Goal: Task Accomplishment & Management: Use online tool/utility

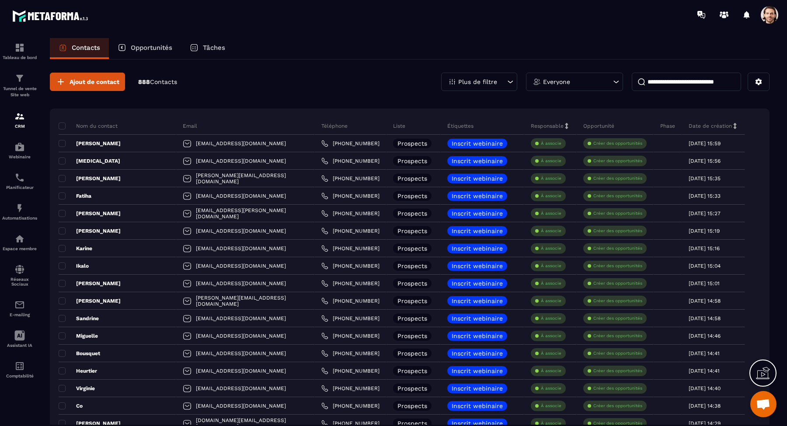
click at [664, 79] on input at bounding box center [686, 82] width 109 height 18
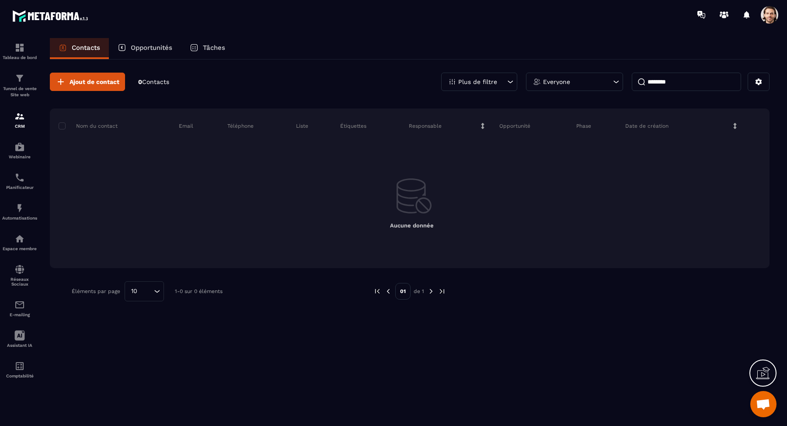
type input "********"
click at [507, 78] on icon at bounding box center [510, 81] width 9 height 9
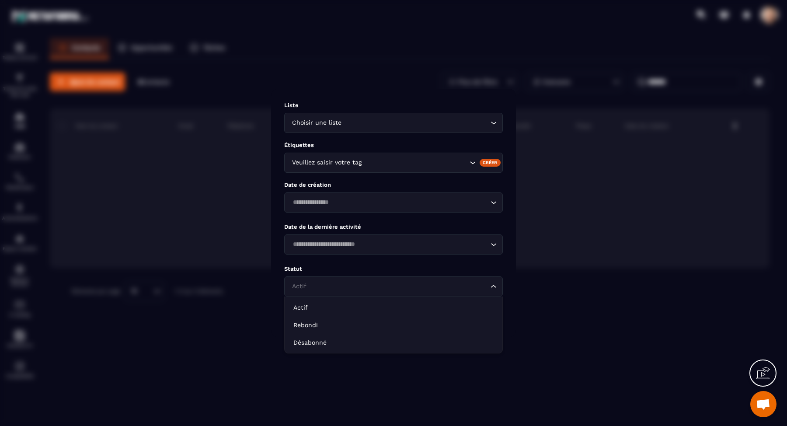
click at [398, 286] on input "Search for option" at bounding box center [389, 287] width 199 height 10
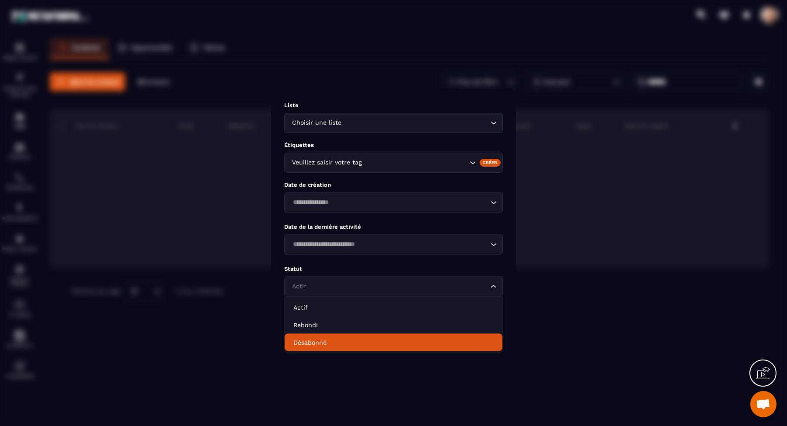
click at [376, 342] on p "Désabonné" at bounding box center [394, 342] width 200 height 9
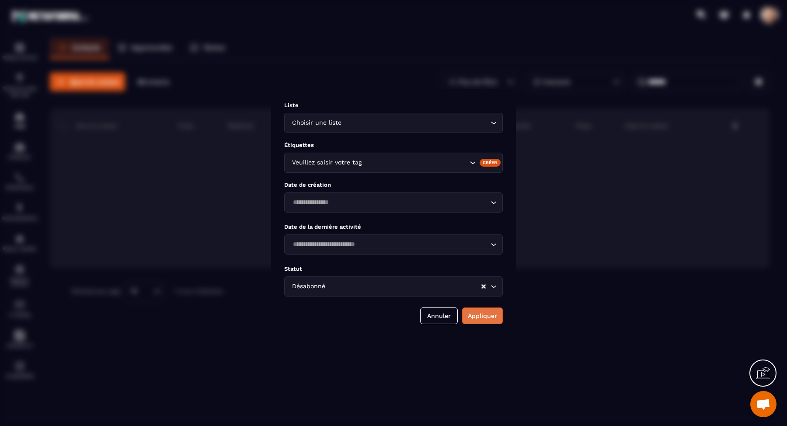
click at [474, 315] on button "Appliquer" at bounding box center [482, 316] width 41 height 17
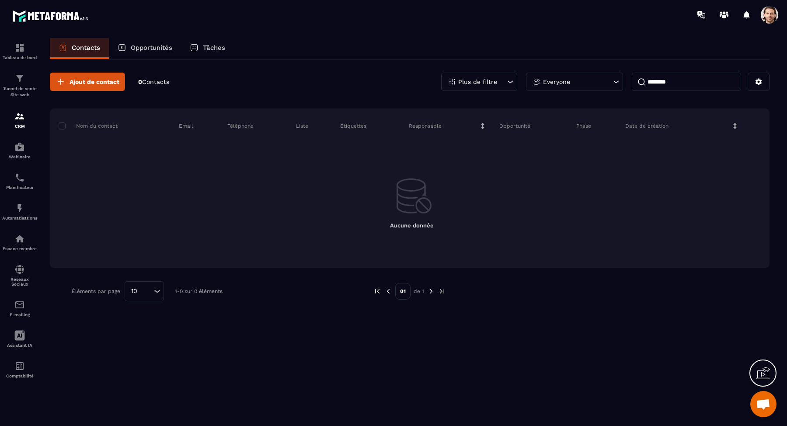
click at [552, 81] on p "Everyone" at bounding box center [556, 82] width 27 height 6
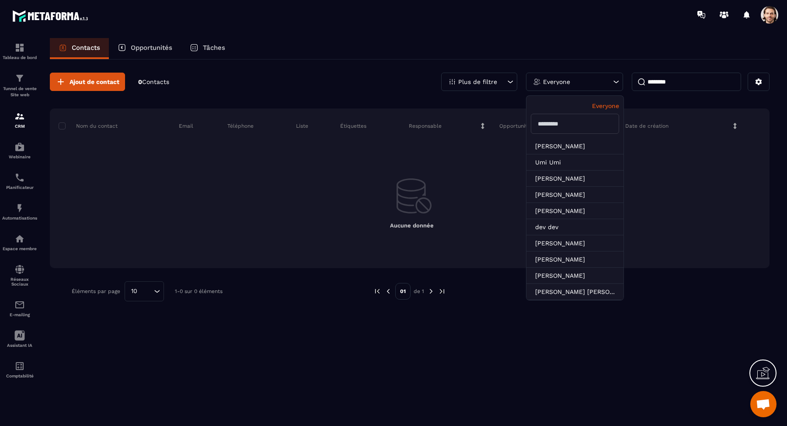
click at [493, 81] on p "Plus de filtre" at bounding box center [477, 82] width 39 height 6
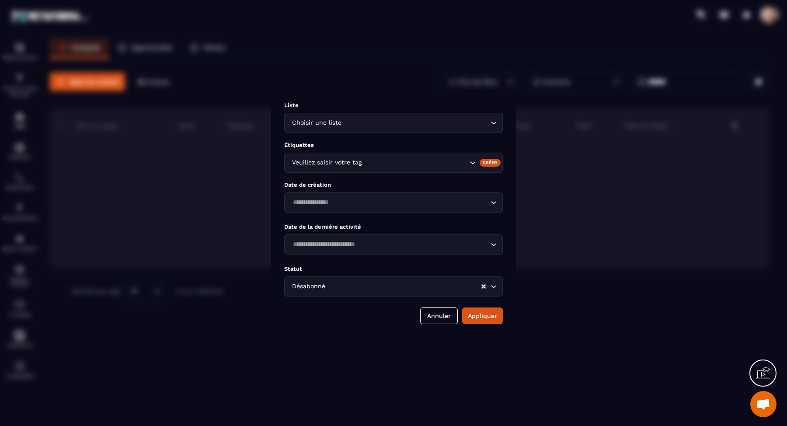
click at [447, 285] on input "Search for option" at bounding box center [404, 287] width 154 height 10
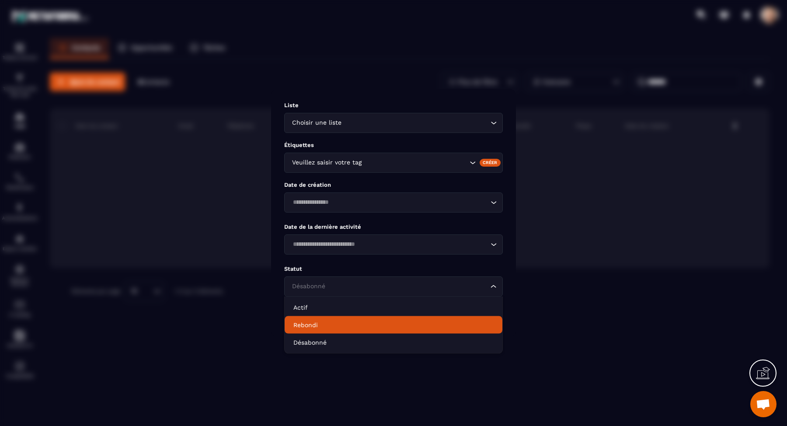
click at [406, 322] on p "Rebondi" at bounding box center [394, 325] width 200 height 9
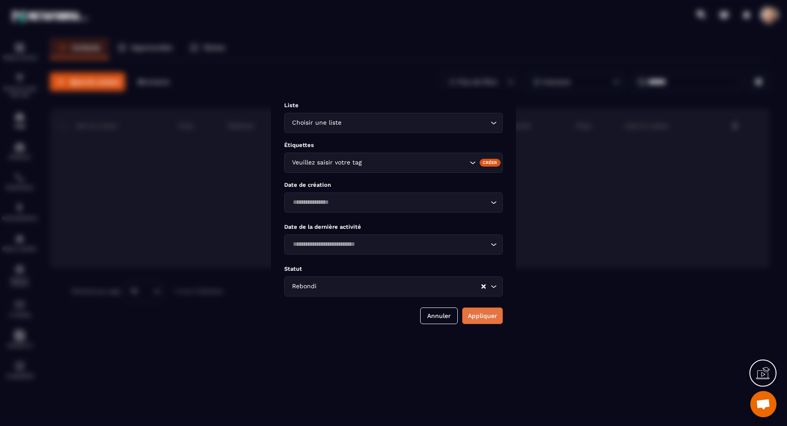
click at [476, 317] on button "Appliquer" at bounding box center [482, 316] width 41 height 17
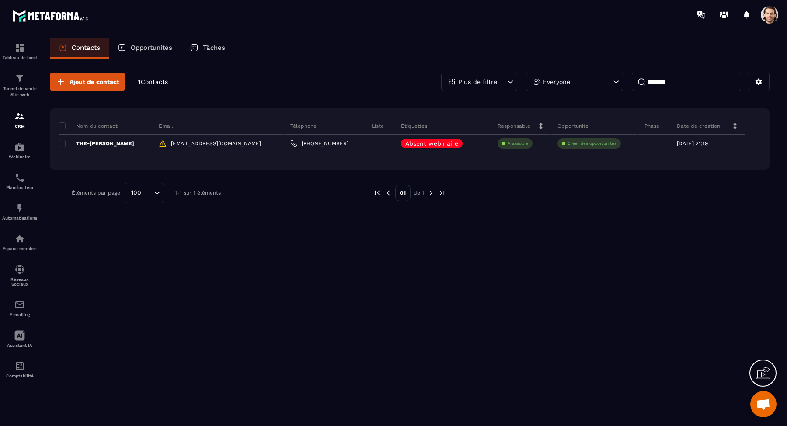
click at [450, 80] on icon at bounding box center [452, 82] width 8 height 8
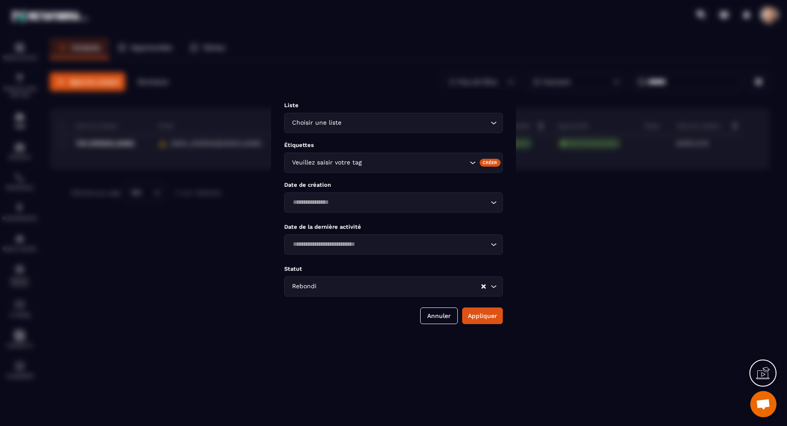
click at [486, 286] on icon "Clear Selected" at bounding box center [484, 286] width 4 height 4
click at [489, 318] on button "Appliquer" at bounding box center [482, 316] width 41 height 17
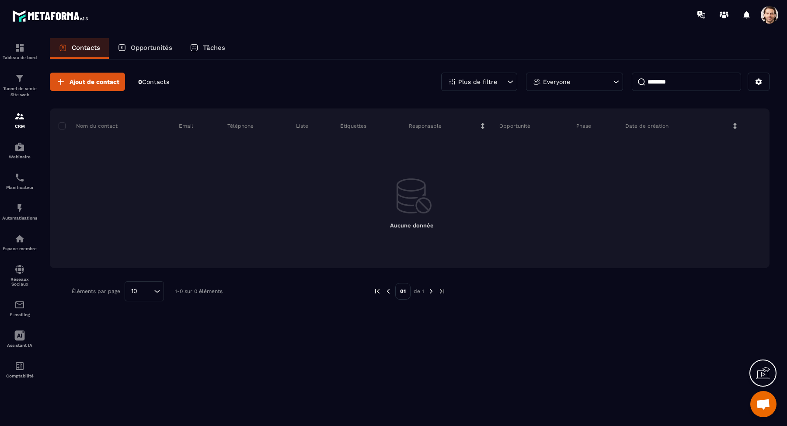
click at [501, 83] on div "Plus de filtre" at bounding box center [479, 82] width 76 height 18
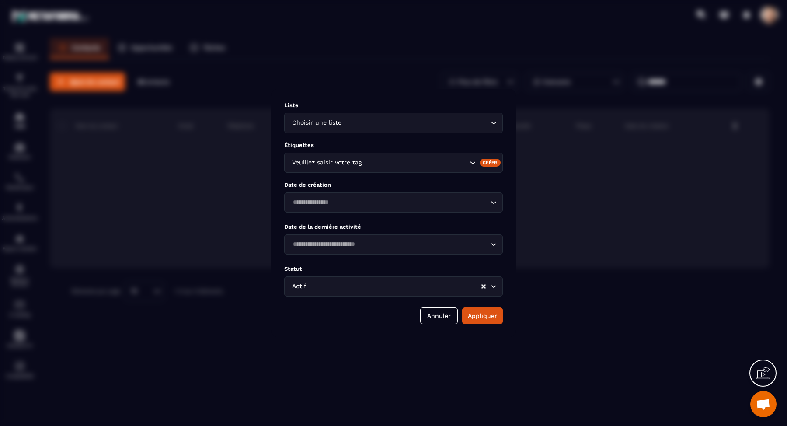
click at [562, 219] on div "Modal window" at bounding box center [393, 213] width 787 height 426
click at [443, 312] on button "Annuler" at bounding box center [439, 316] width 38 height 17
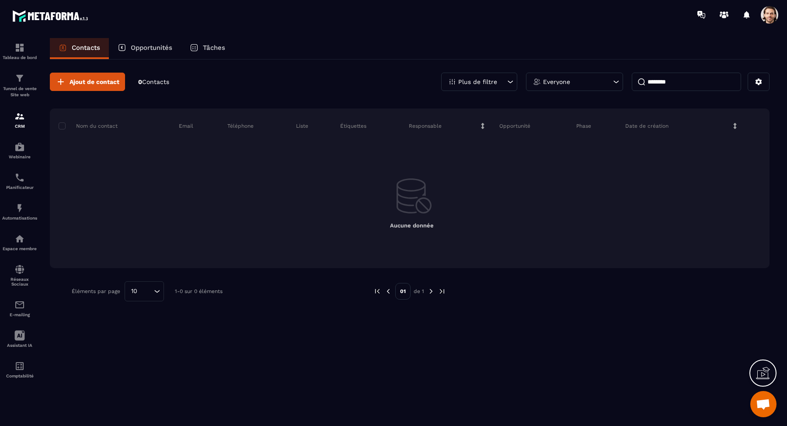
click at [681, 84] on input "********" at bounding box center [686, 82] width 109 height 18
click at [360, 55] on div "Contacts Opportunités Tâches" at bounding box center [410, 48] width 720 height 21
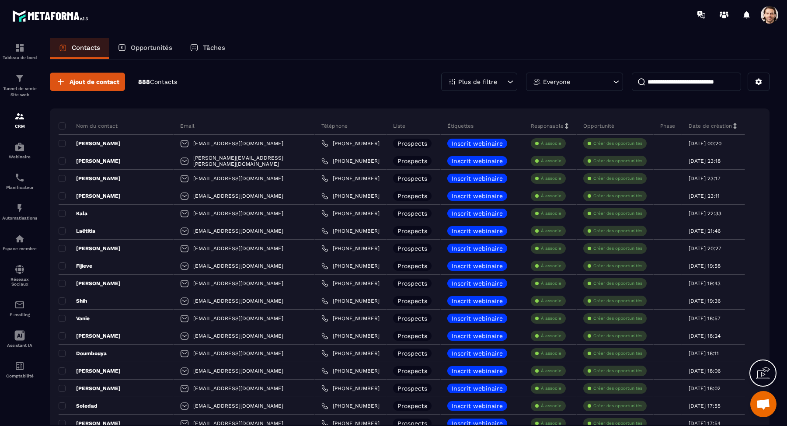
click at [494, 84] on div "Plus de filtre" at bounding box center [479, 82] width 76 height 18
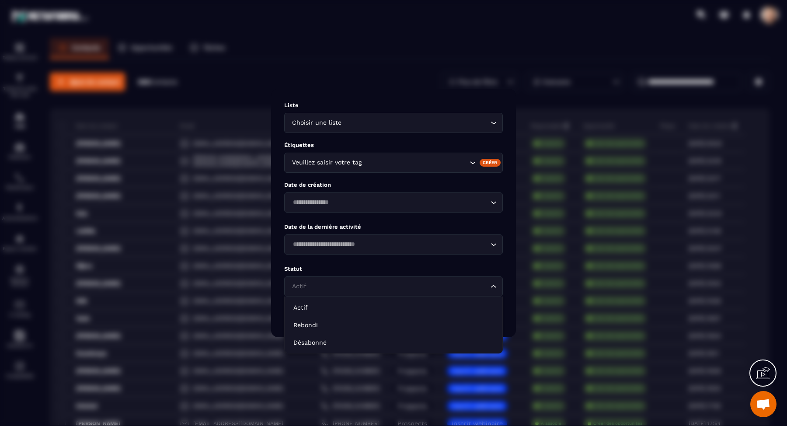
click at [388, 285] on input "Search for option" at bounding box center [389, 287] width 199 height 10
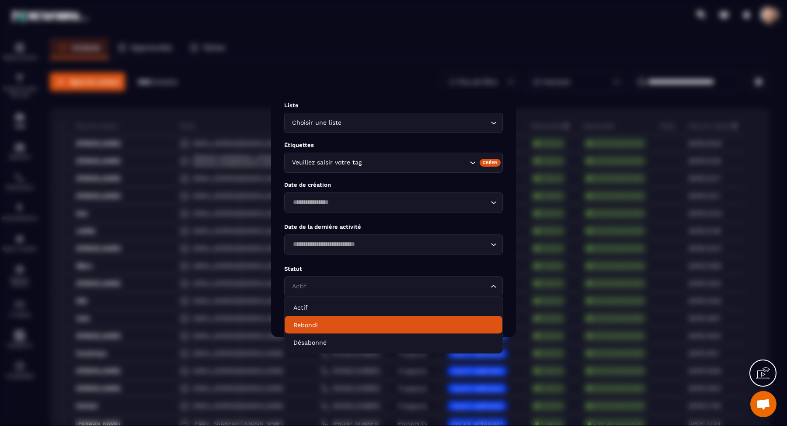
click at [352, 324] on p "Rebondi" at bounding box center [394, 325] width 200 height 9
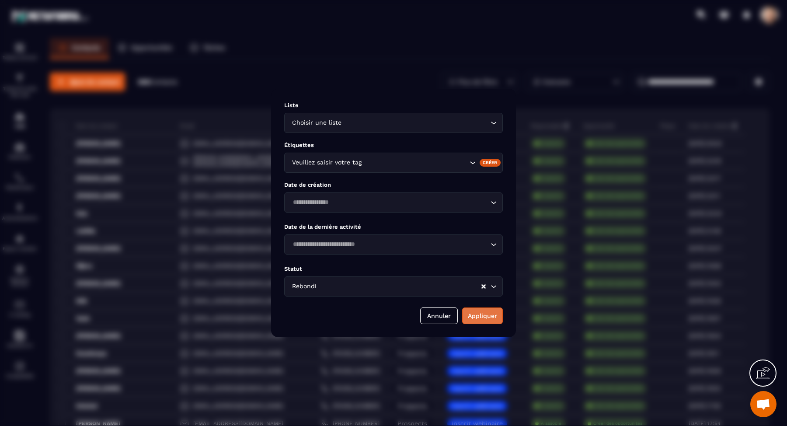
click at [477, 320] on button "Appliquer" at bounding box center [482, 316] width 41 height 17
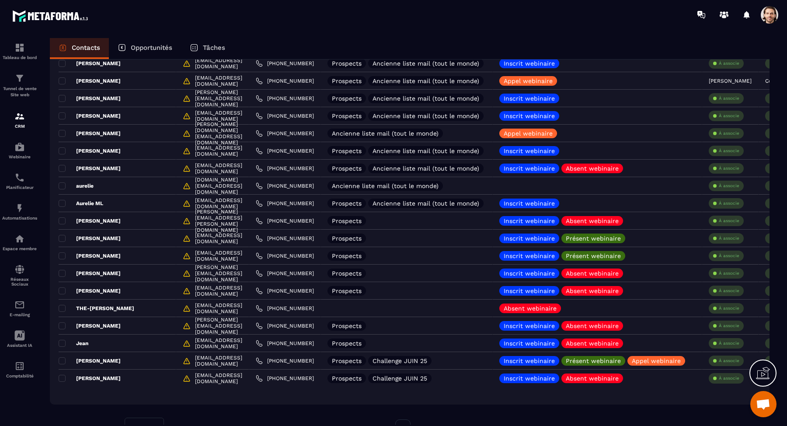
scroll to position [386, 0]
